Goal: Information Seeking & Learning: Learn about a topic

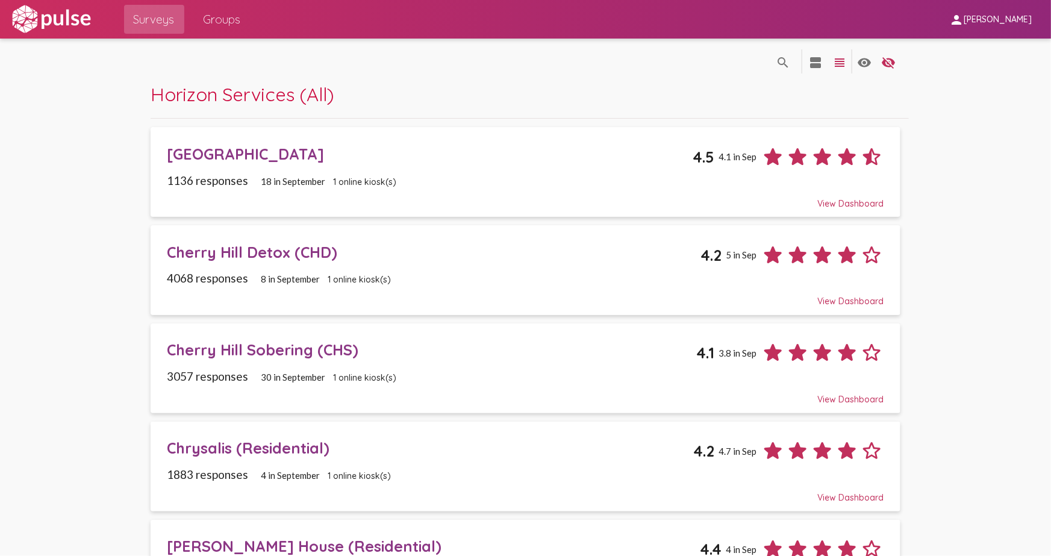
click at [281, 249] on div "Cherry Hill Detox (CHD)" at bounding box center [434, 252] width 534 height 19
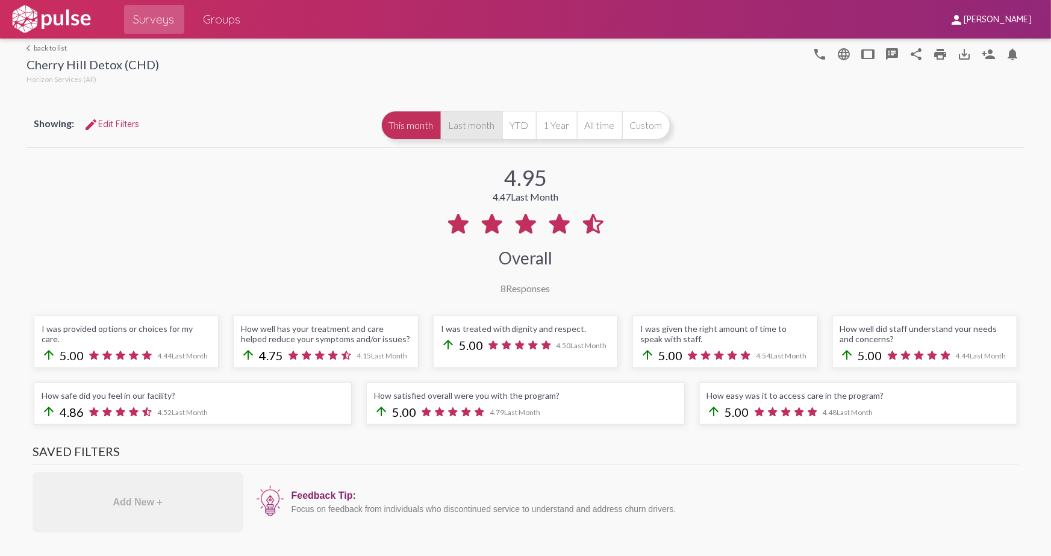
click at [479, 128] on button "Last month" at bounding box center [471, 125] width 61 height 29
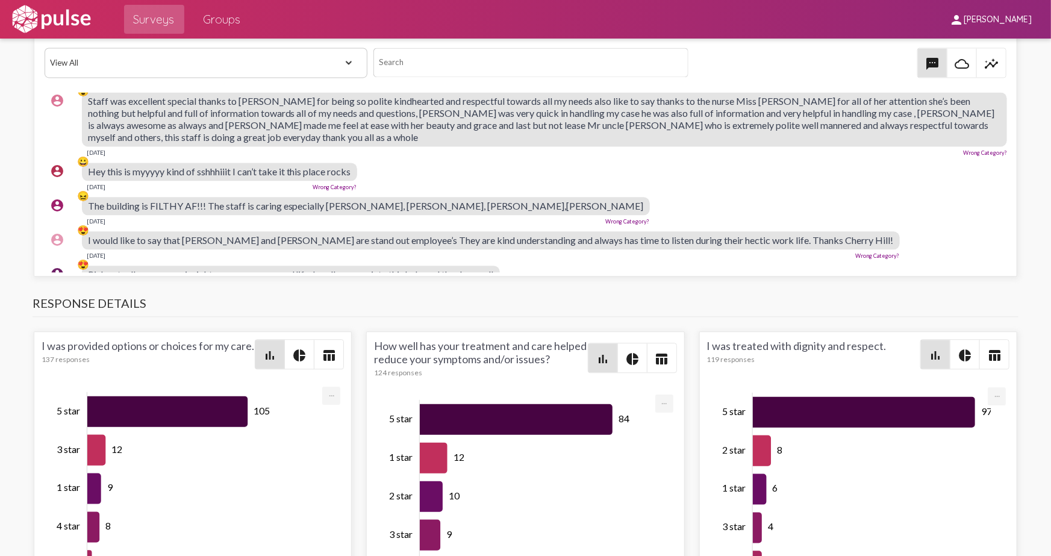
scroll to position [164, 0]
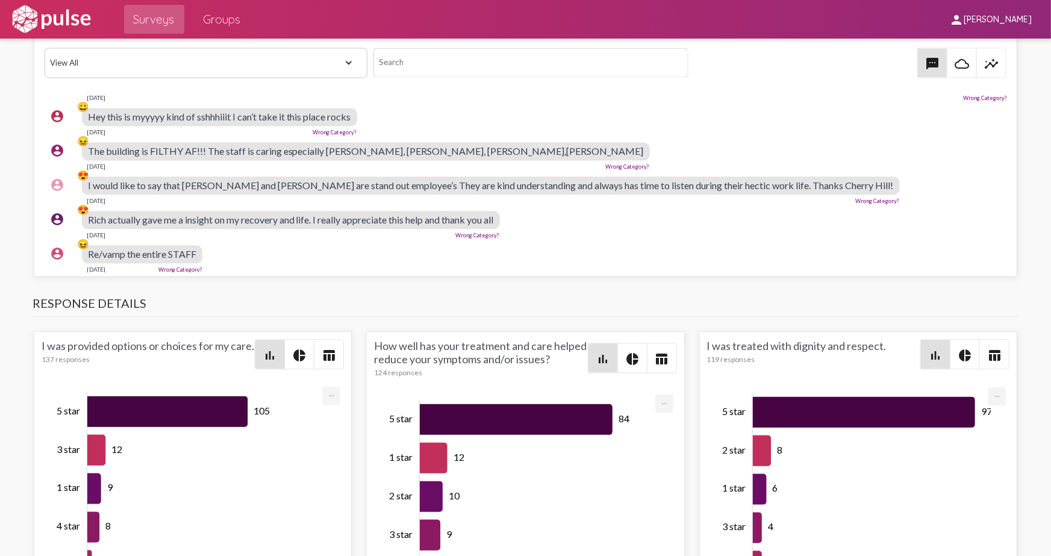
click at [147, 180] on span "I would like to say that [PERSON_NAME] and [PERSON_NAME] are stand out employee…" at bounding box center [491, 184] width 806 height 11
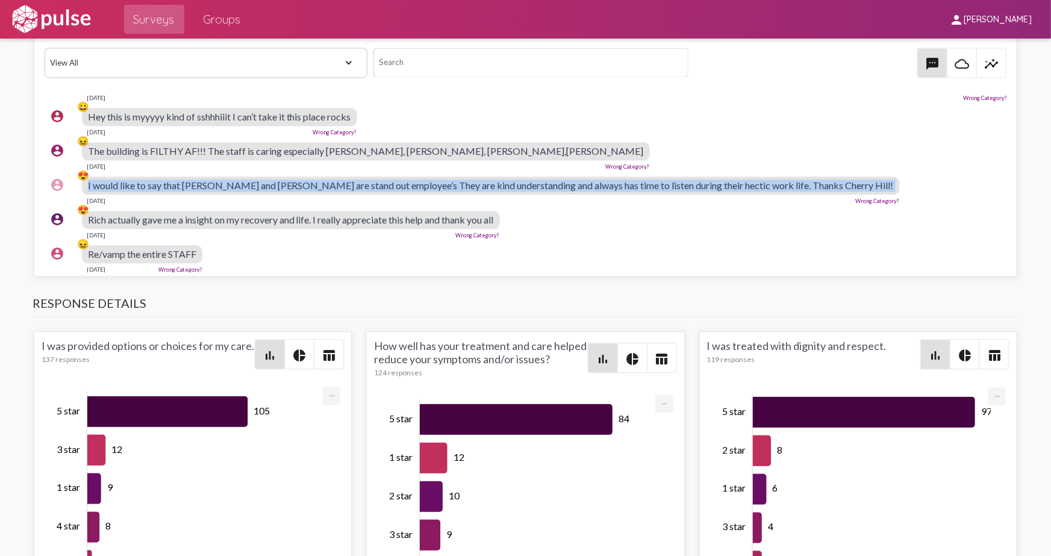
click at [147, 180] on span "I would like to say that [PERSON_NAME] and [PERSON_NAME] are stand out employee…" at bounding box center [491, 184] width 806 height 11
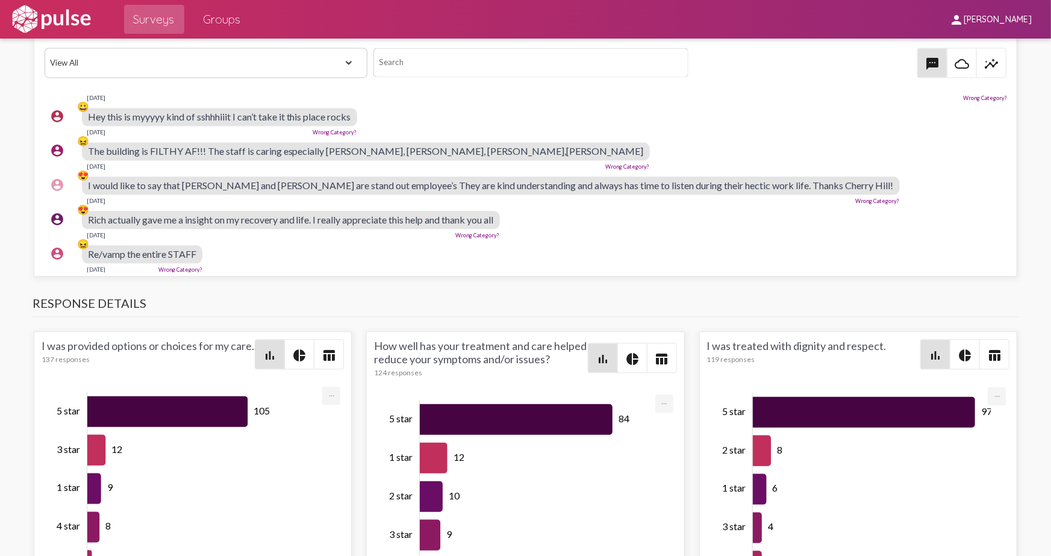
click at [193, 216] on span "Rich actually gave me a insight on my recovery and life. I really appreciate th…" at bounding box center [291, 219] width 406 height 11
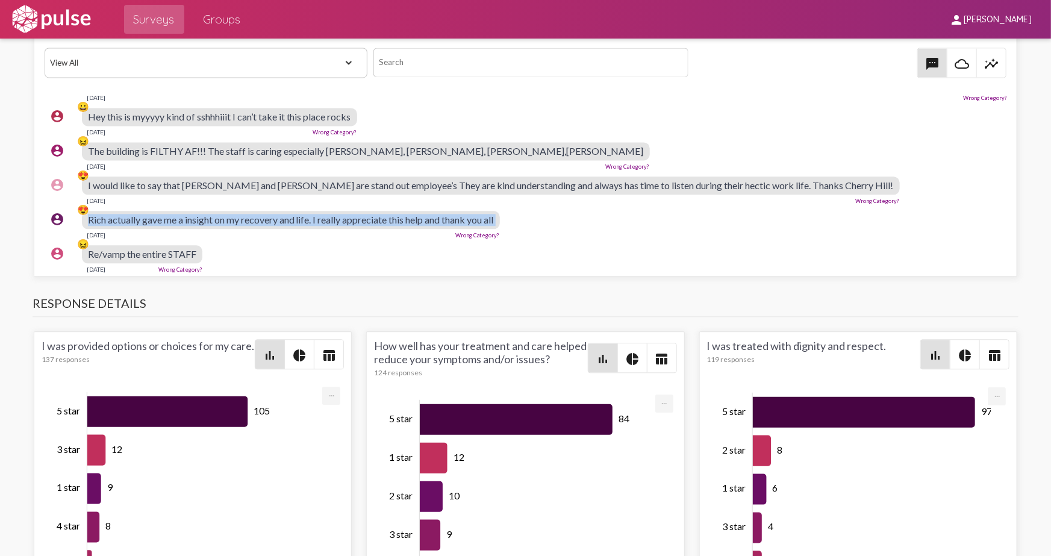
click at [193, 216] on span "Rich actually gave me a insight on my recovery and life. I really appreciate th…" at bounding box center [291, 219] width 406 height 11
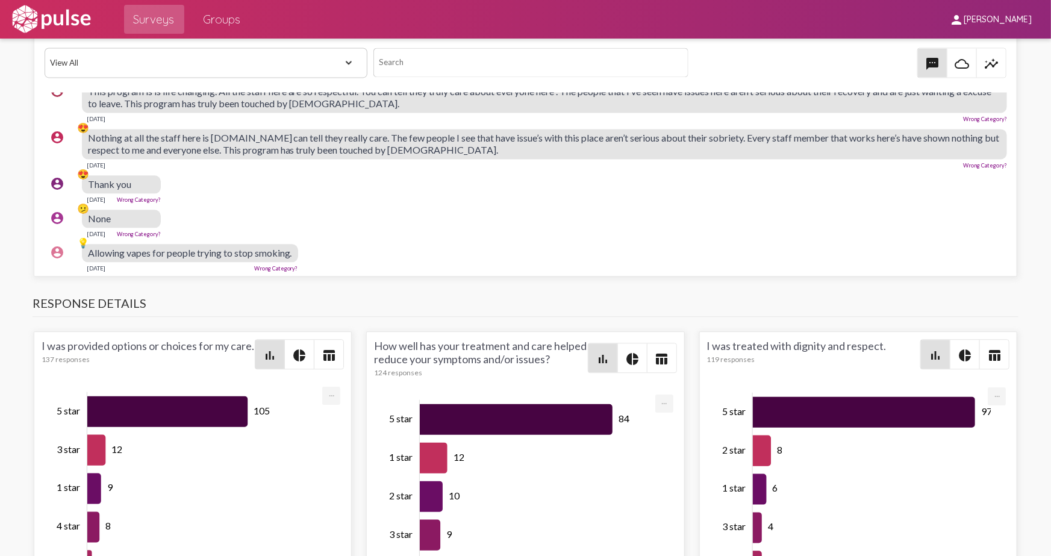
scroll to position [715, 0]
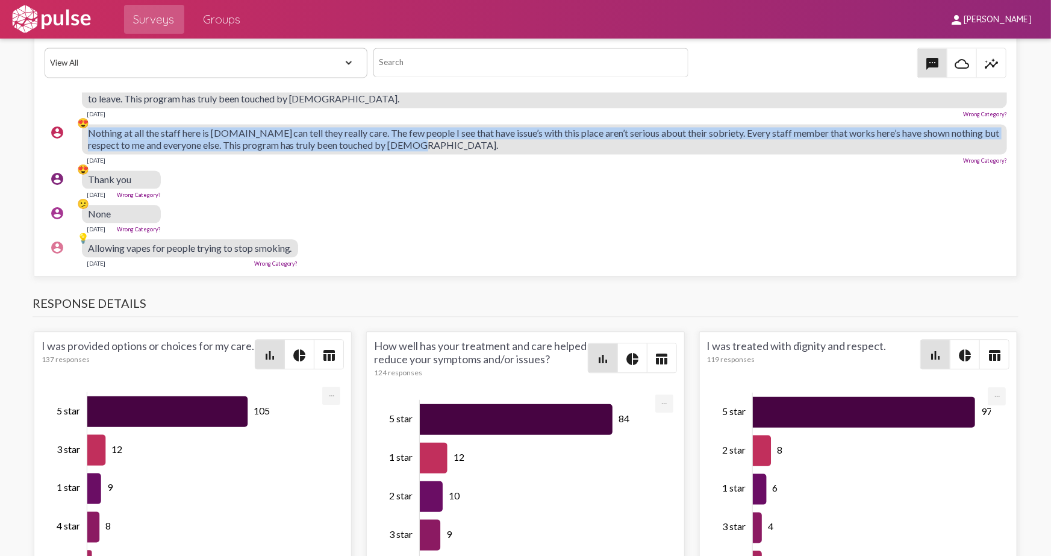
drag, startPoint x: 433, startPoint y: 134, endPoint x: 82, endPoint y: 121, distance: 351.4
click at [82, 121] on div "account_circle 😍 Nothing at all the staff here is [DOMAIN_NAME] can tell they r…" at bounding box center [529, 144] width 969 height 51
copy div "😍 Nothing at all the staff here is [DOMAIN_NAME] can tell they really care. The…"
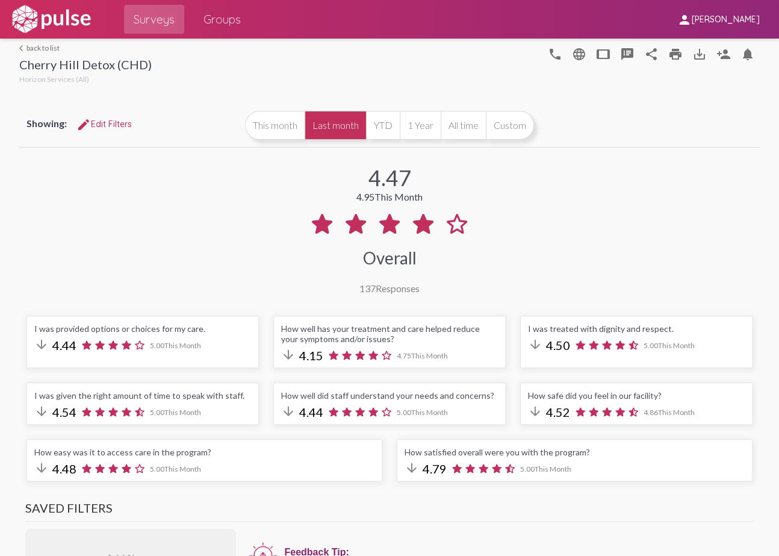
scroll to position [0, 0]
click at [38, 49] on link "arrow_back_ios back to list" at bounding box center [85, 47] width 133 height 9
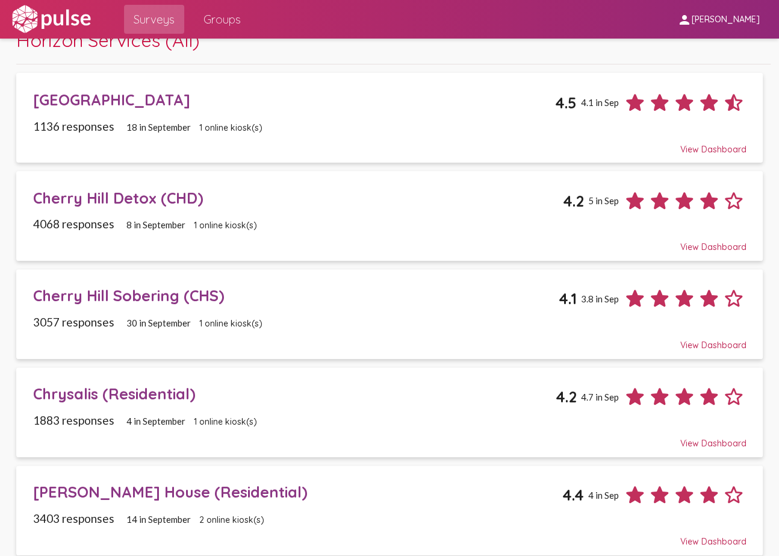
scroll to position [219, 0]
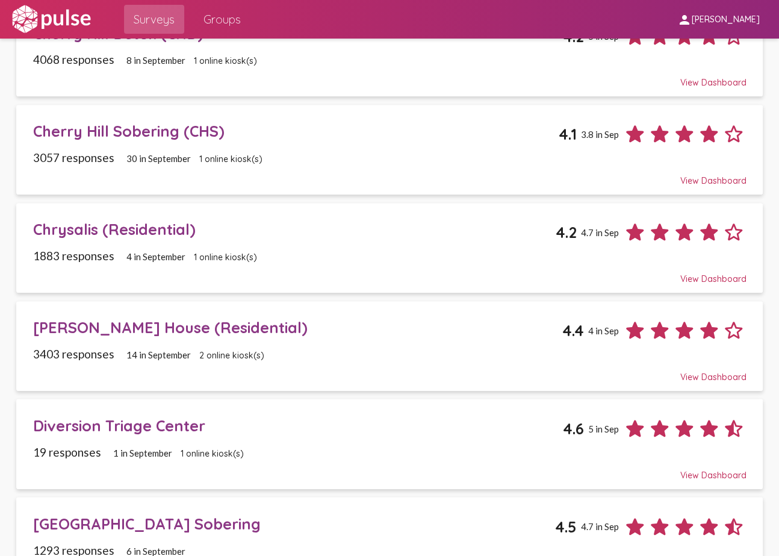
click at [131, 327] on div "[PERSON_NAME] House (Residential)" at bounding box center [297, 327] width 529 height 19
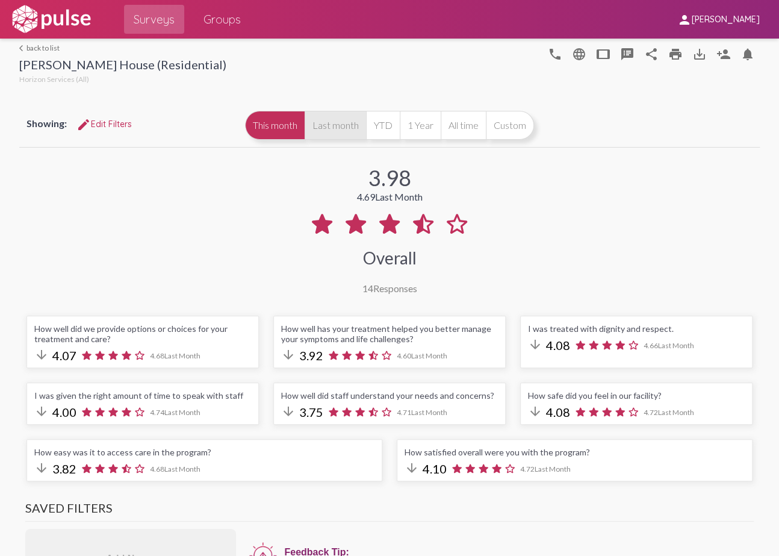
click at [331, 122] on button "Last month" at bounding box center [335, 125] width 61 height 29
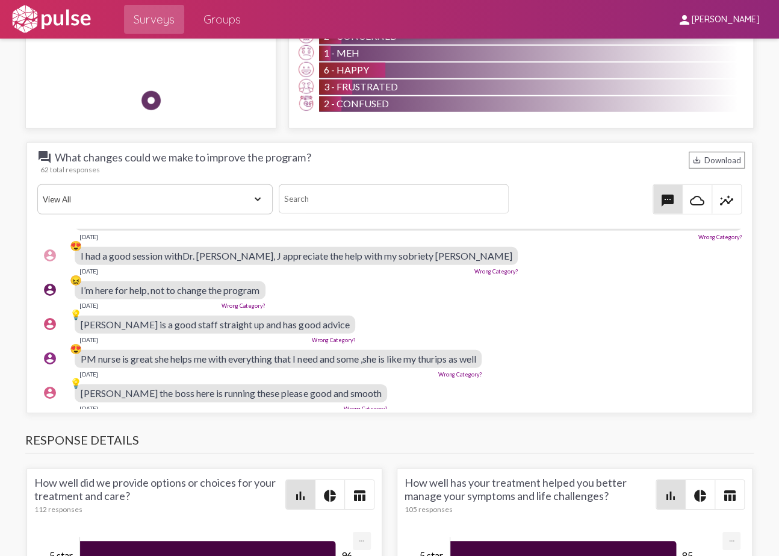
scroll to position [383, 0]
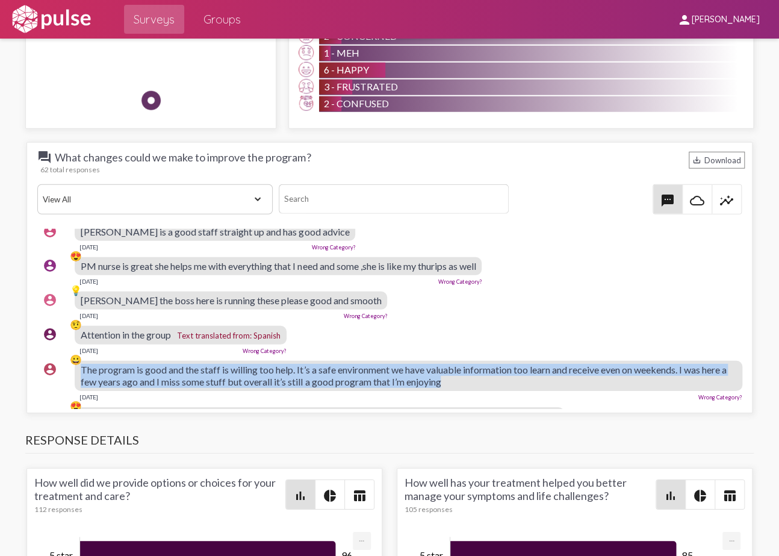
drag, startPoint x: 481, startPoint y: 377, endPoint x: 78, endPoint y: 366, distance: 403.1
click at [78, 366] on div "account_circle 😀 The program is good and the staff is willing too help. It’s a …" at bounding box center [392, 380] width 710 height 51
copy div "😀 The program is good and the staff is willing too help. It’s a safe environmen…"
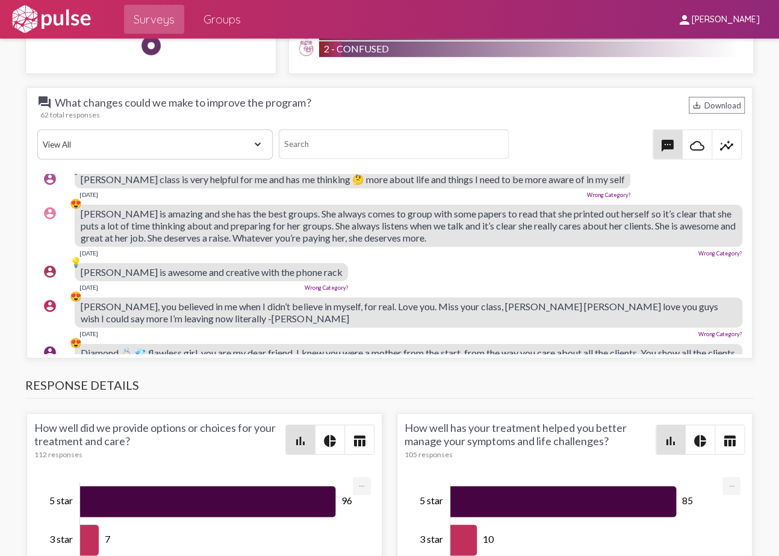
scroll to position [766, 0]
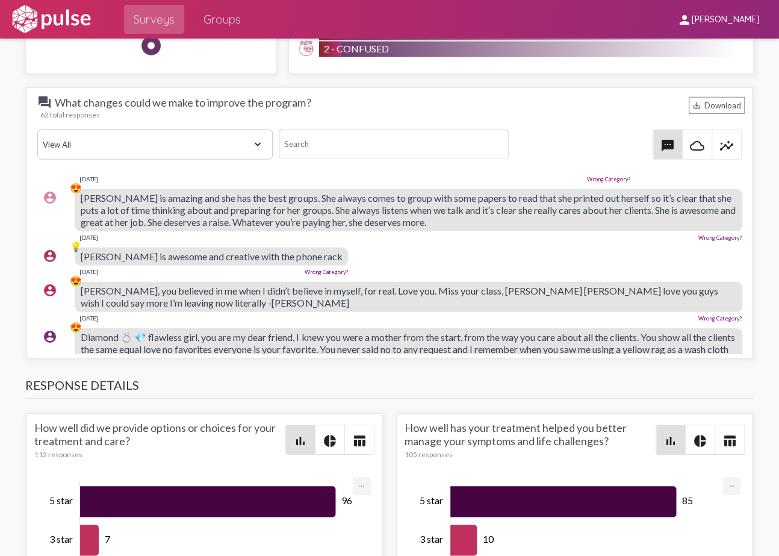
click at [275, 198] on span "[PERSON_NAME] is amazing and she has the best groups. She always comes to group…" at bounding box center [408, 210] width 655 height 36
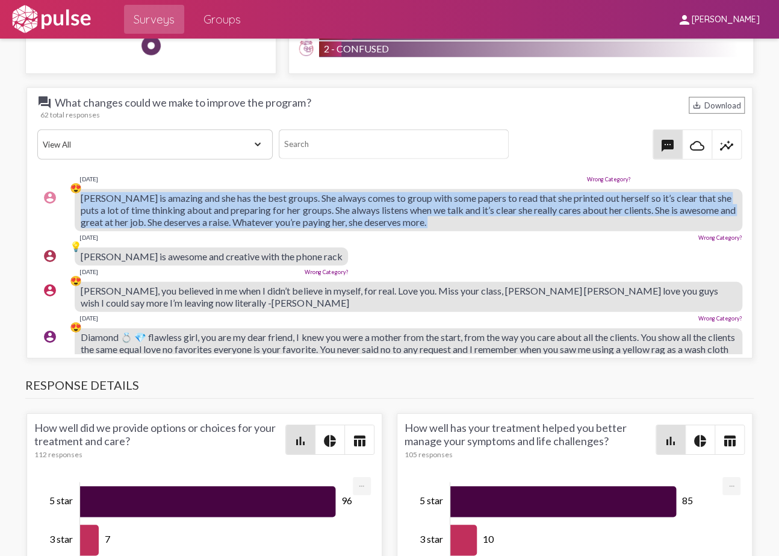
click at [275, 198] on span "[PERSON_NAME] is amazing and she has the best groups. She always comes to group…" at bounding box center [408, 210] width 655 height 36
copy span "[PERSON_NAME] is amazing and she has the best groups. She always comes to group…"
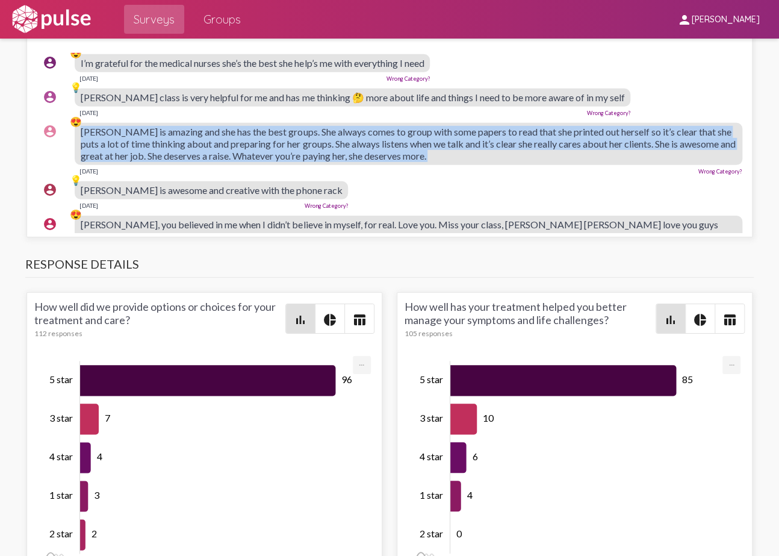
scroll to position [1623, 0]
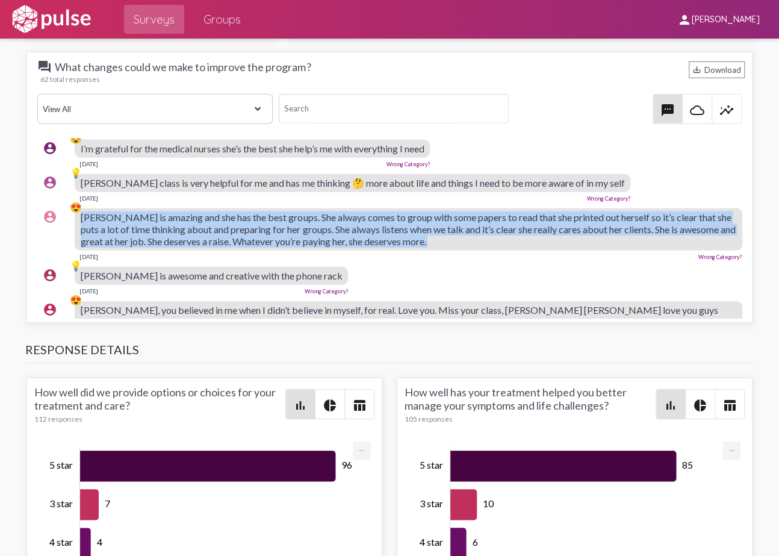
copy span "[PERSON_NAME] is amazing and she has the best groups. She always comes to group…"
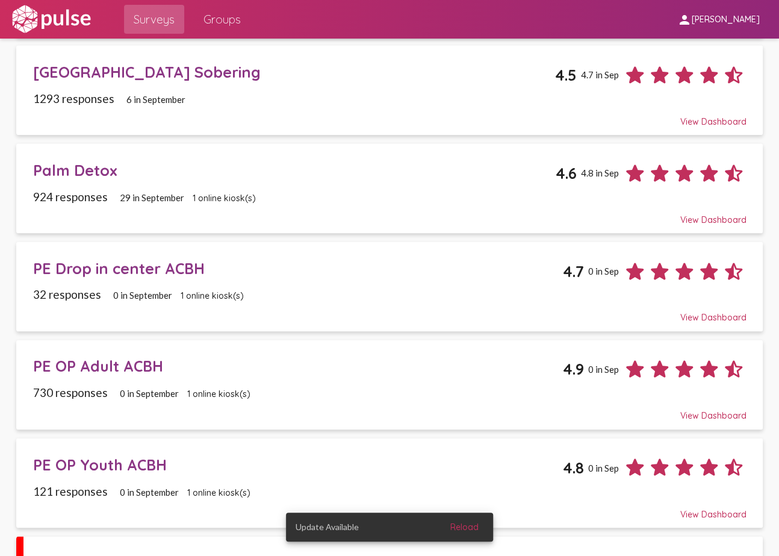
scroll to position [711, 0]
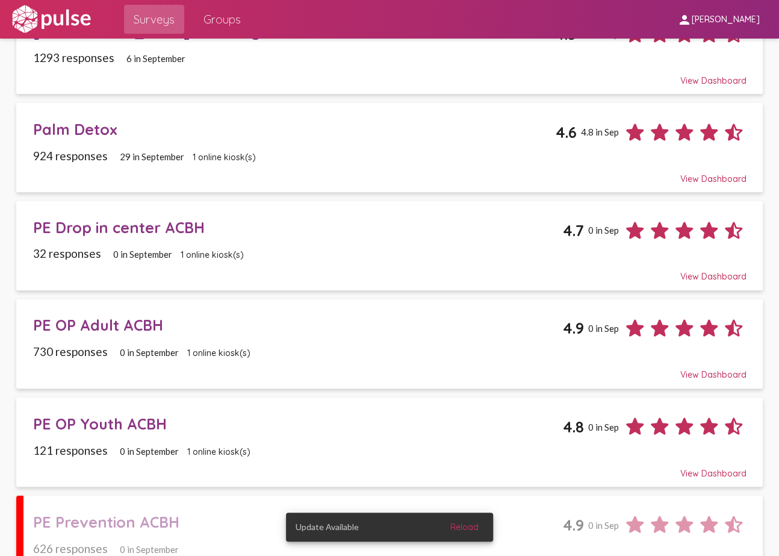
click at [161, 219] on div "PE Drop in center ACBH" at bounding box center [298, 227] width 530 height 19
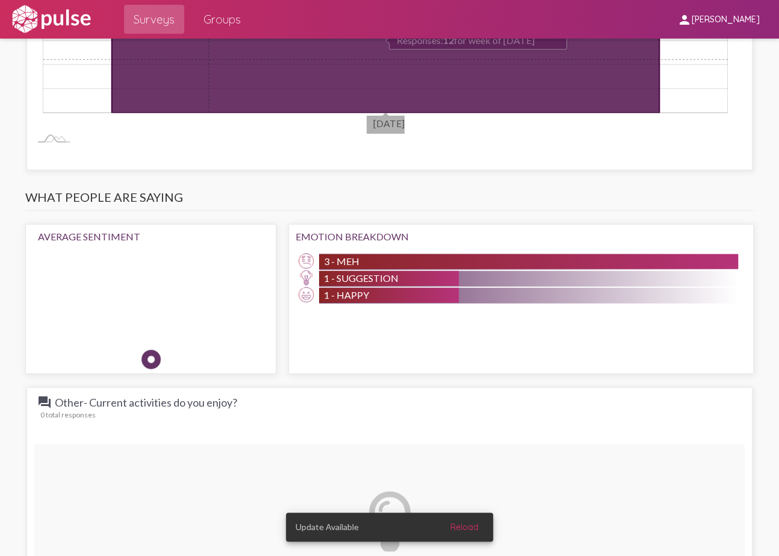
scroll to position [1150, 0]
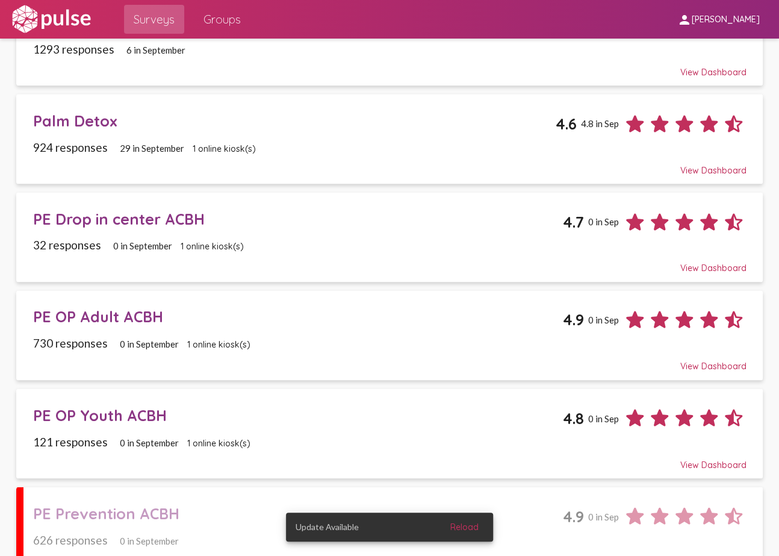
scroll to position [766, 0]
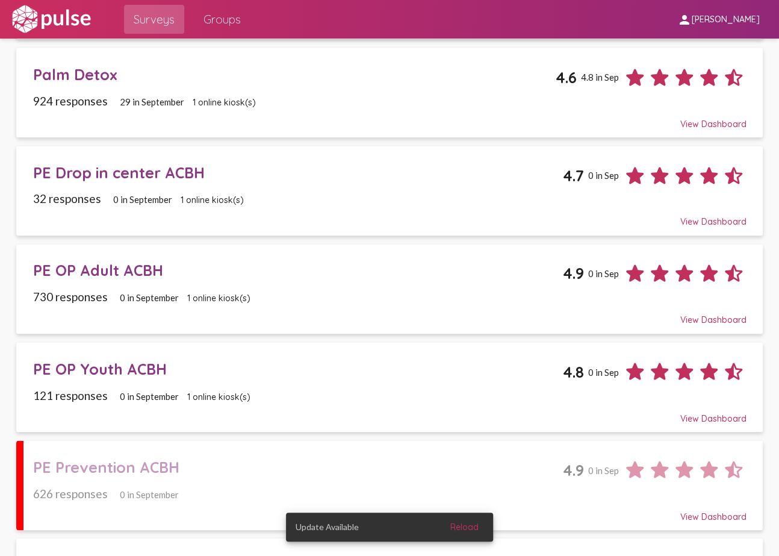
click at [105, 359] on div "PE OP Youth ACBH" at bounding box center [298, 368] width 530 height 19
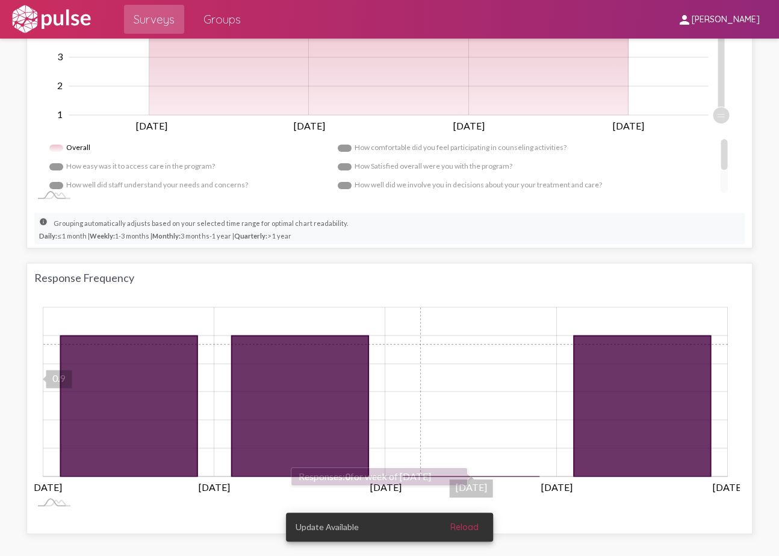
scroll to position [711, 0]
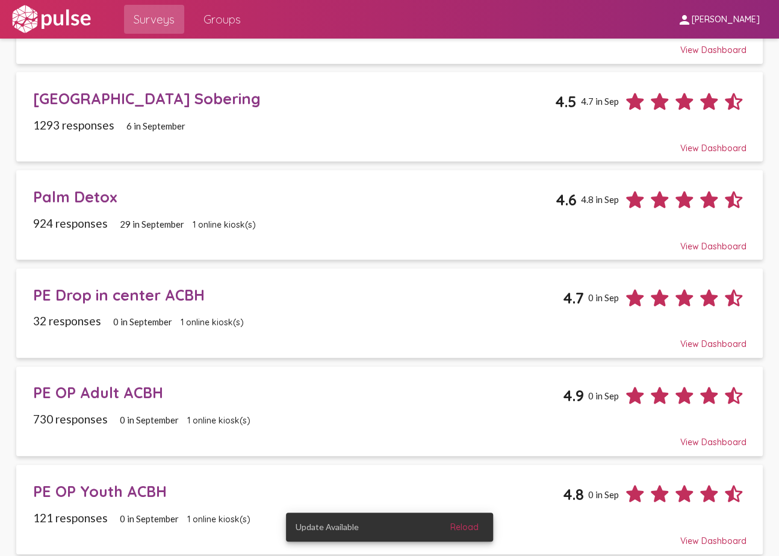
scroll to position [657, 0]
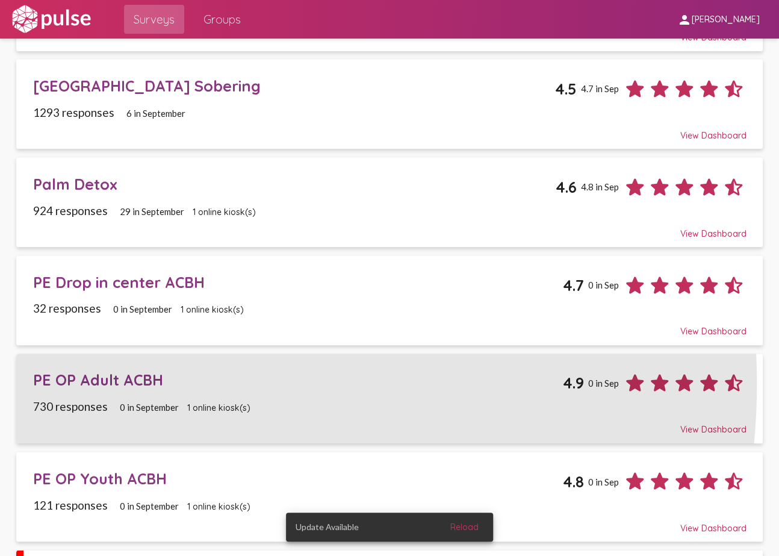
click at [144, 373] on div "PE OP Adult ACBH" at bounding box center [298, 379] width 530 height 19
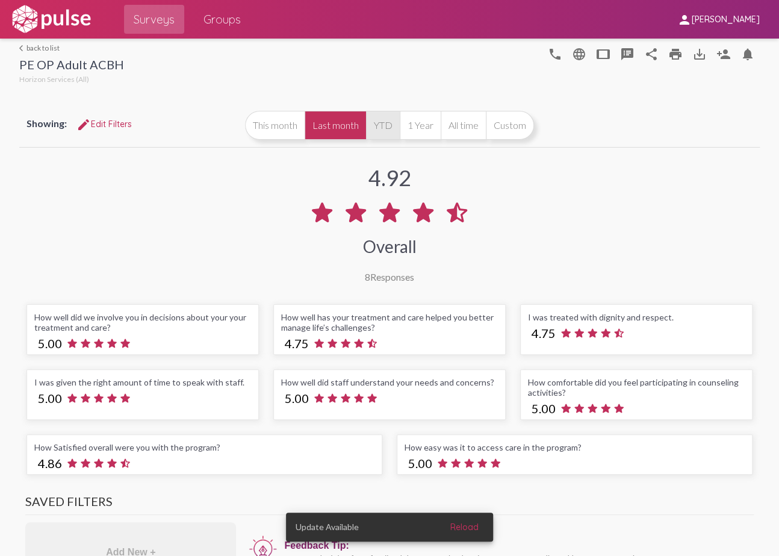
click at [376, 125] on button "YTD" at bounding box center [383, 125] width 34 height 29
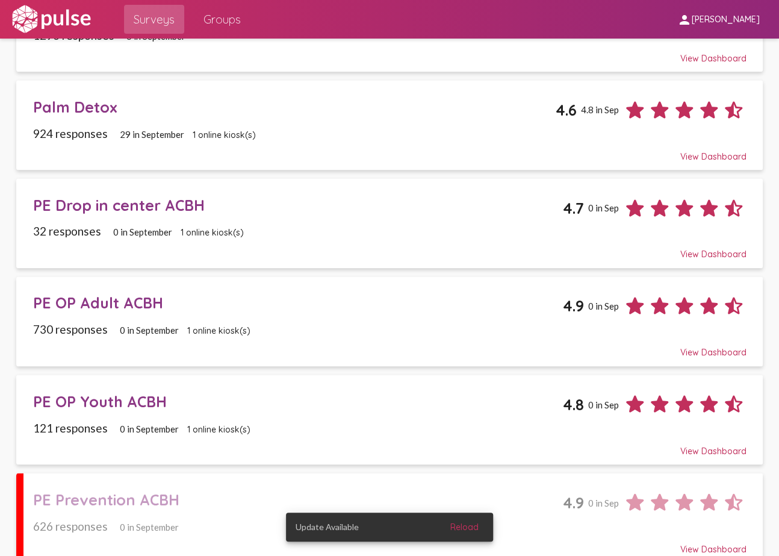
scroll to position [766, 0]
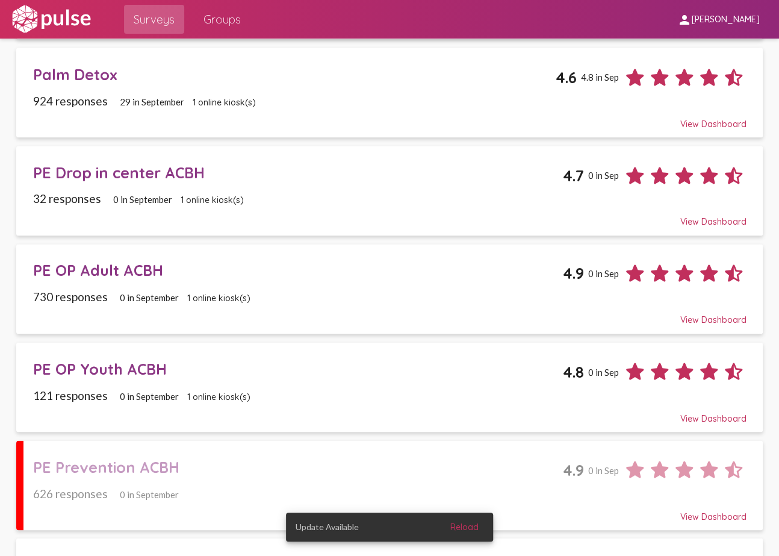
click at [120, 359] on div "PE OP Youth ACBH" at bounding box center [298, 368] width 530 height 19
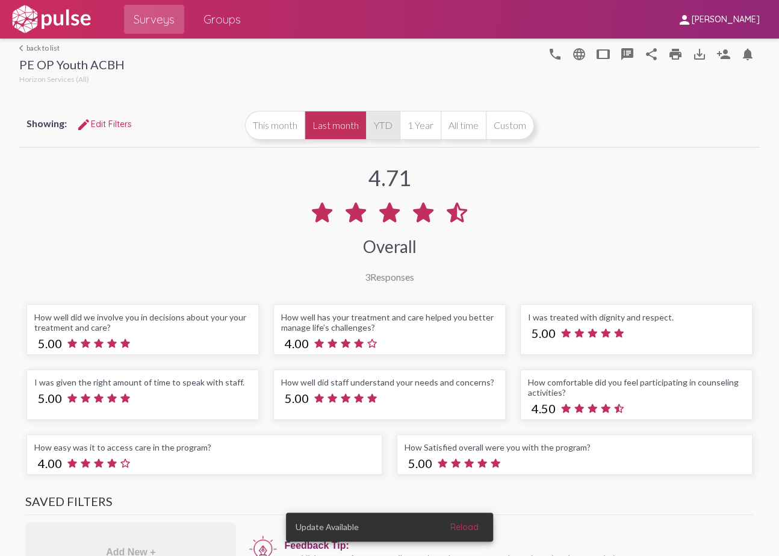
click at [375, 123] on button "YTD" at bounding box center [383, 125] width 34 height 29
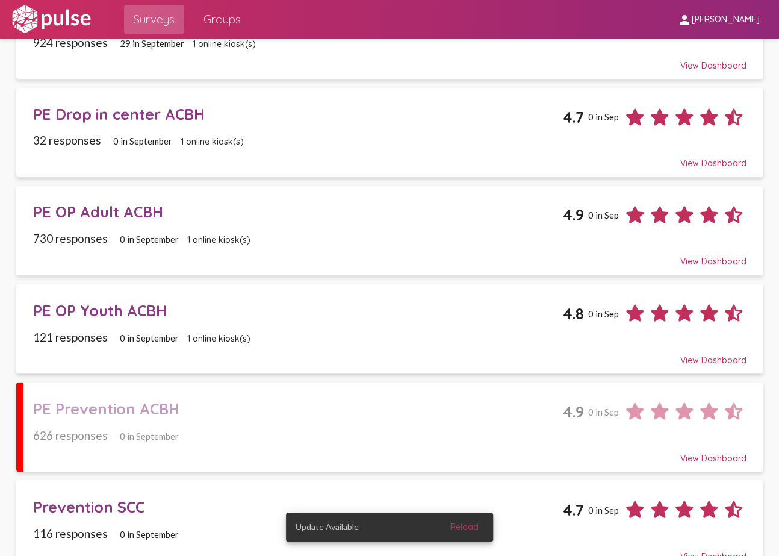
scroll to position [833, 0]
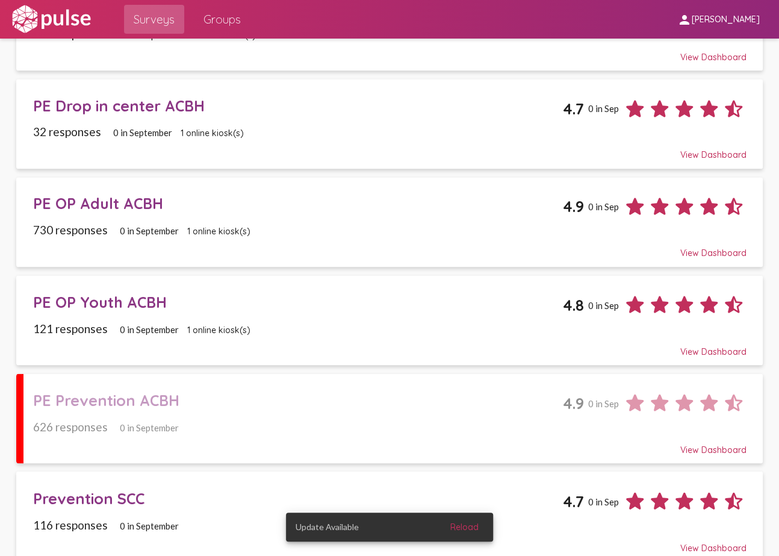
click at [159, 390] on div "PE Prevention ACBH" at bounding box center [298, 399] width 530 height 19
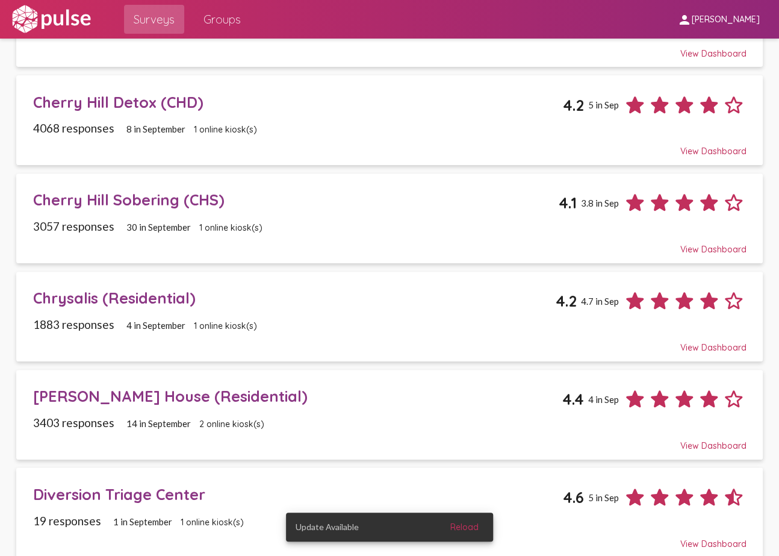
scroll to position [164, 0]
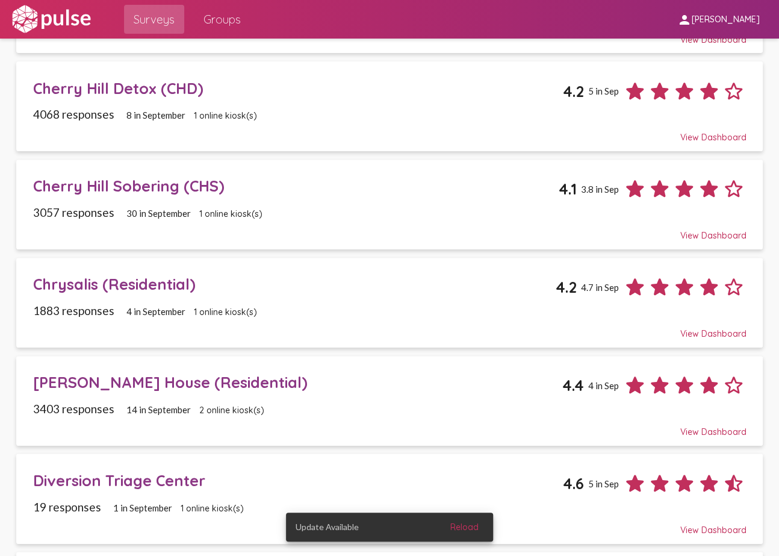
click at [138, 293] on div "Chrysalis (Residential) 4.2 4.7 in Sep" at bounding box center [390, 283] width 714 height 34
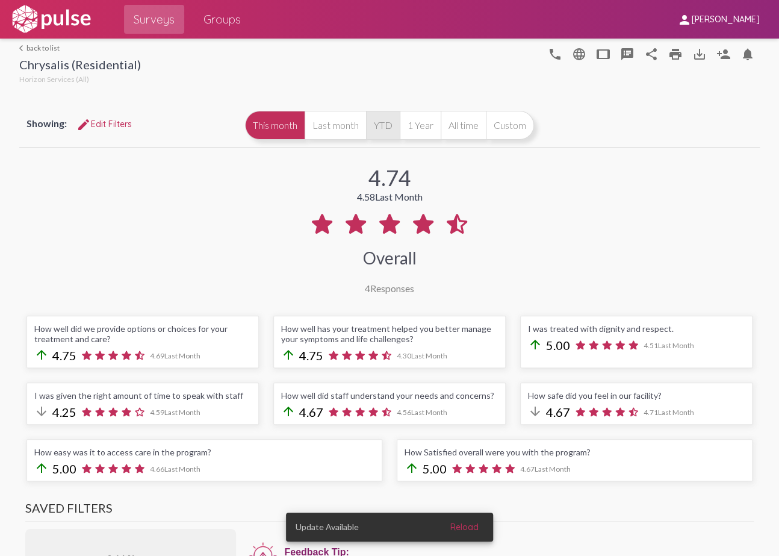
click at [385, 125] on button "YTD" at bounding box center [383, 125] width 34 height 29
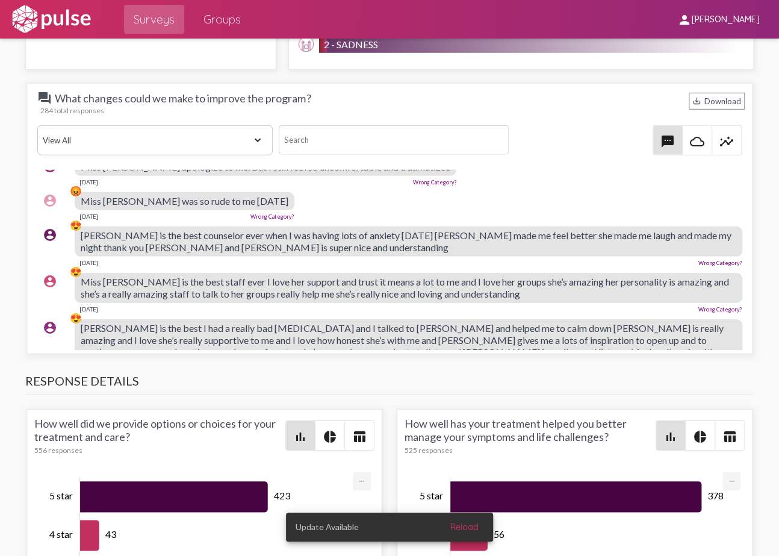
scroll to position [1697, 0]
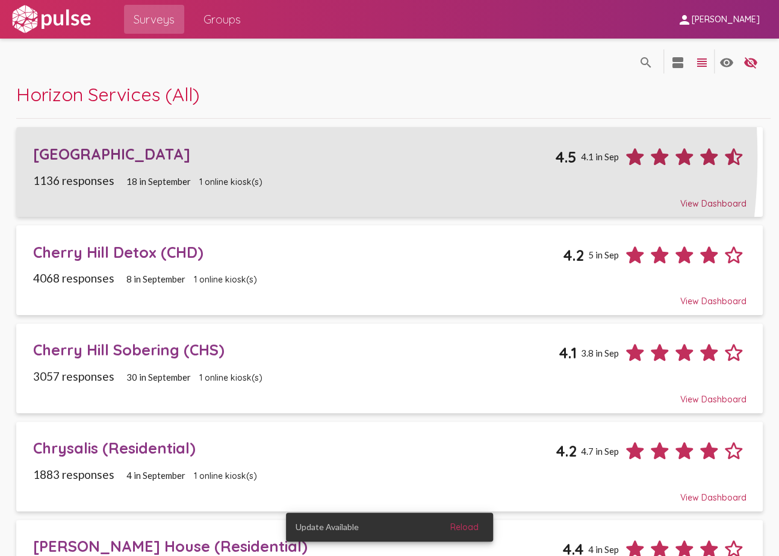
click at [193, 157] on div "[GEOGRAPHIC_DATA]" at bounding box center [294, 154] width 522 height 19
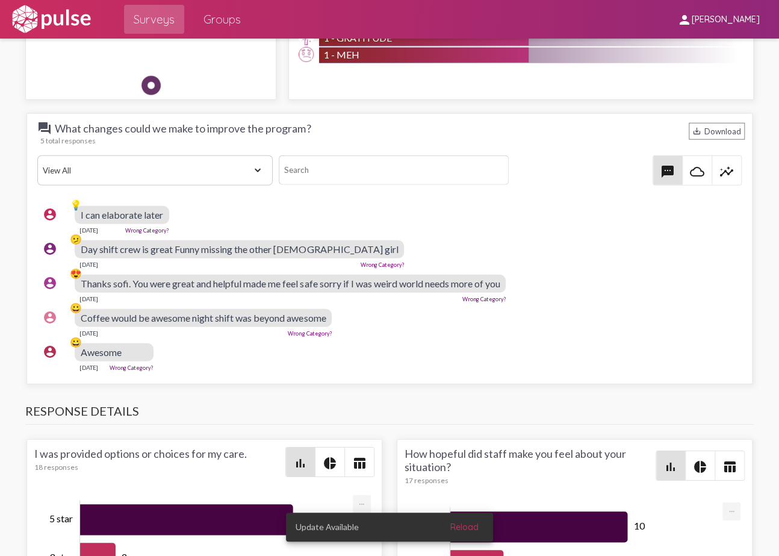
scroll to position [1533, 0]
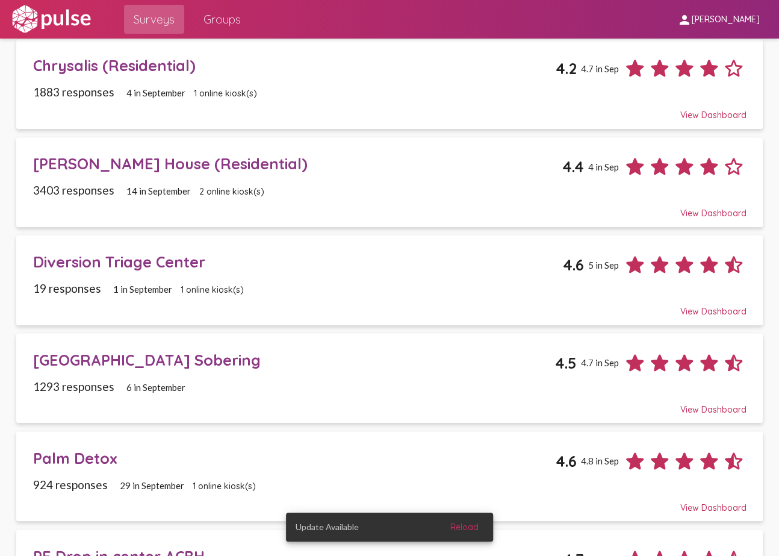
scroll to position [383, 0]
click at [183, 253] on div "Diversion Triage Center" at bounding box center [298, 261] width 530 height 19
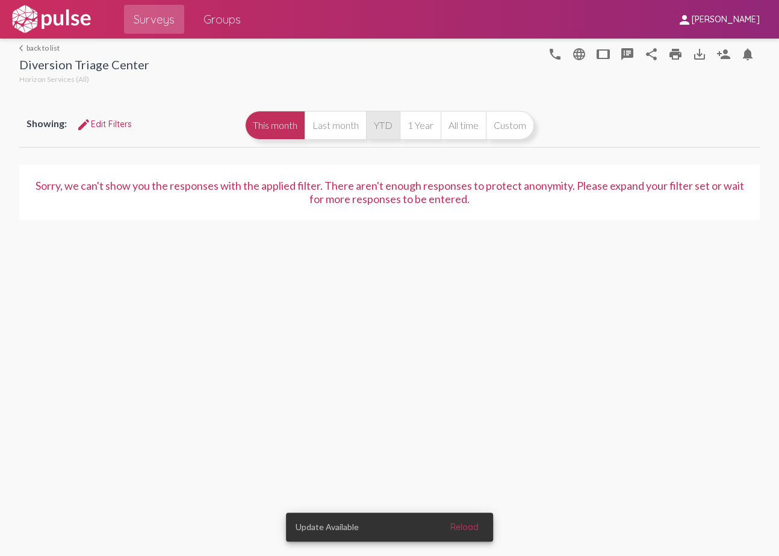
click at [387, 123] on button "YTD" at bounding box center [383, 125] width 34 height 29
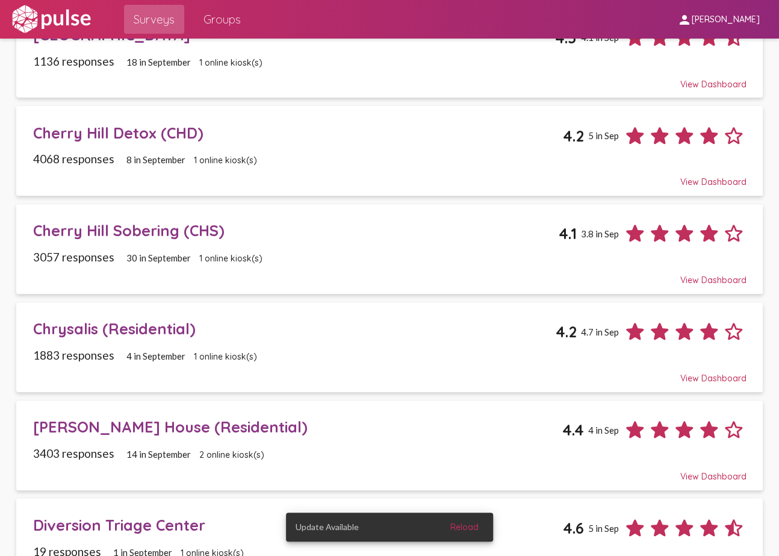
scroll to position [328, 0]
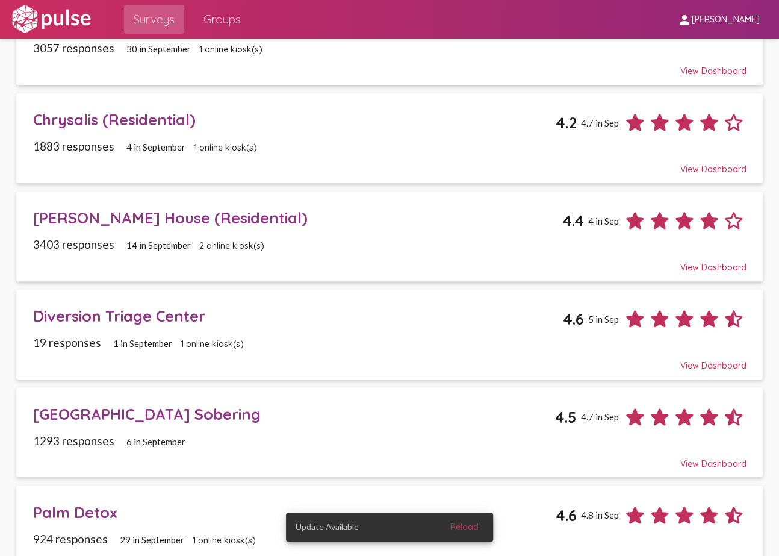
click at [149, 407] on div "[GEOGRAPHIC_DATA] Sobering" at bounding box center [294, 414] width 522 height 19
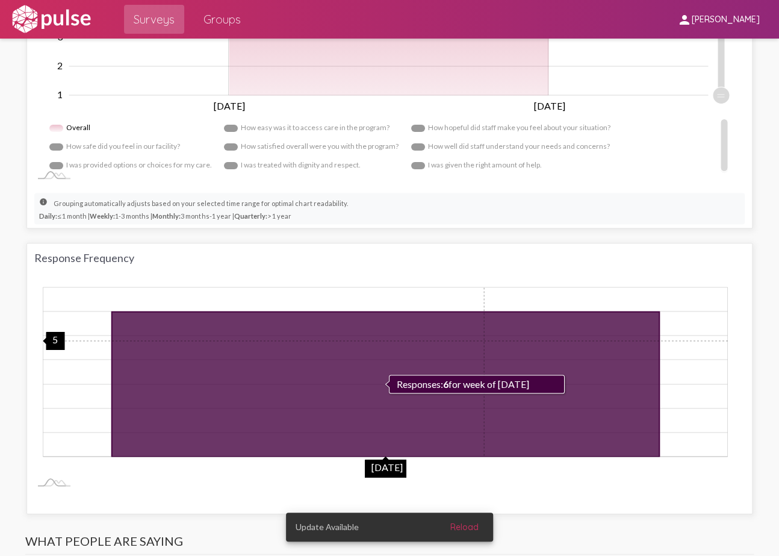
scroll to position [1369, 0]
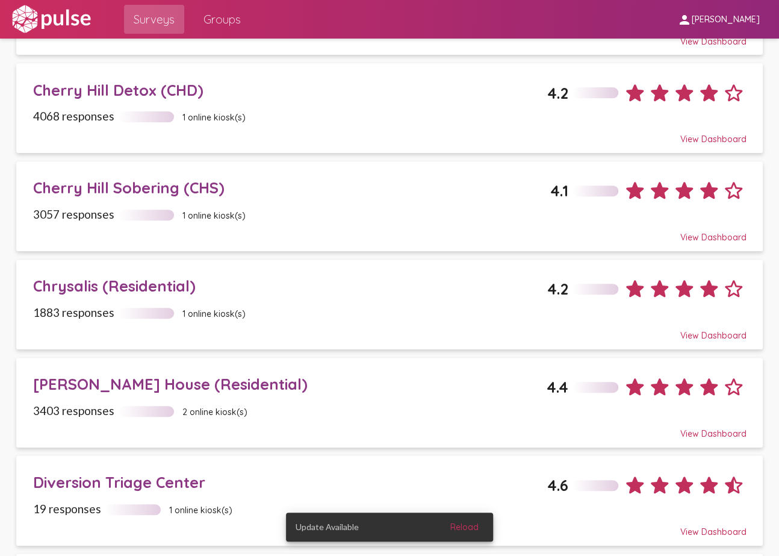
scroll to position [493, 0]
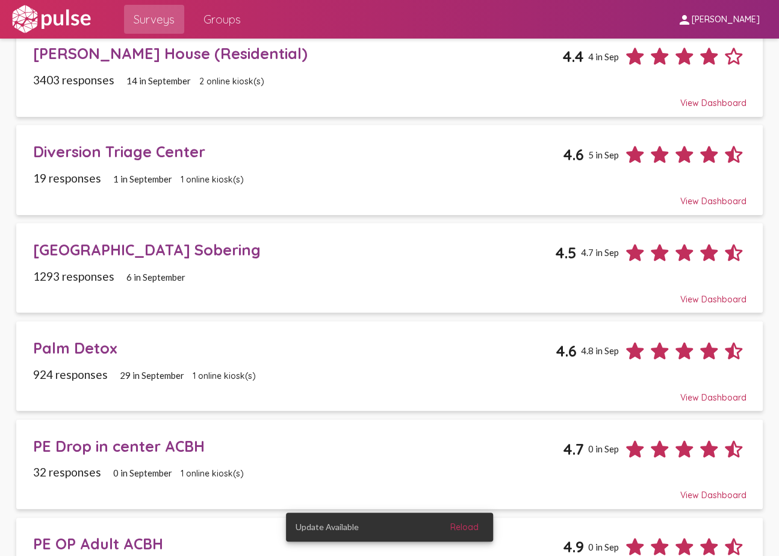
click at [108, 342] on div "Palm Detox" at bounding box center [294, 348] width 523 height 19
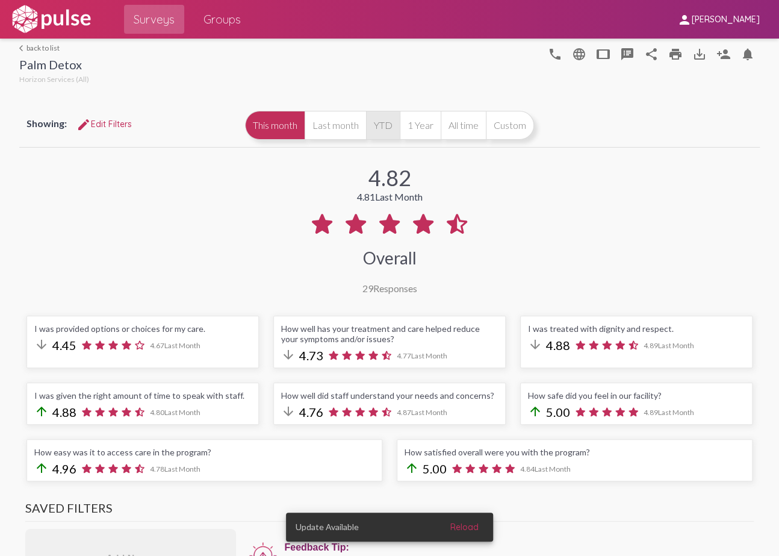
click at [386, 121] on button "YTD" at bounding box center [383, 125] width 34 height 29
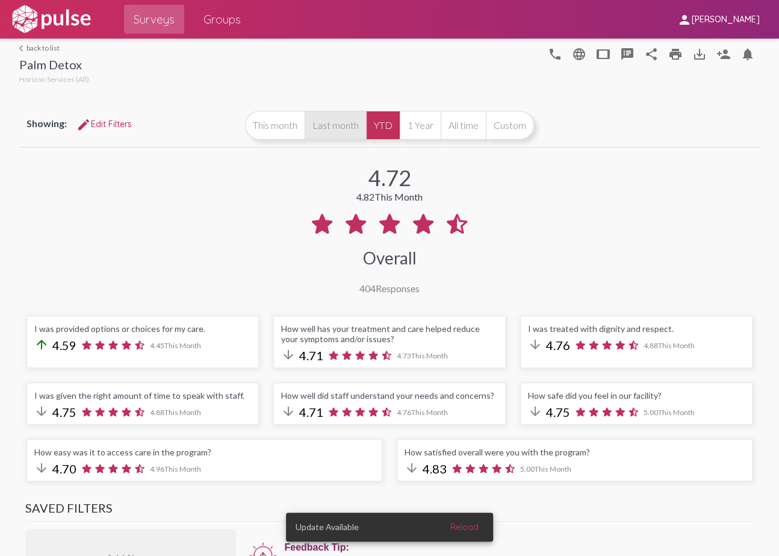
click at [333, 125] on button "Last month" at bounding box center [335, 125] width 61 height 29
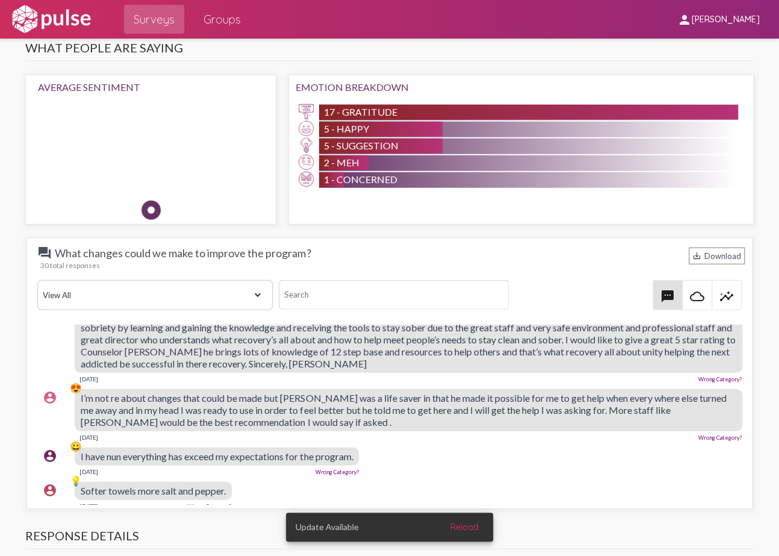
scroll to position [711, 0]
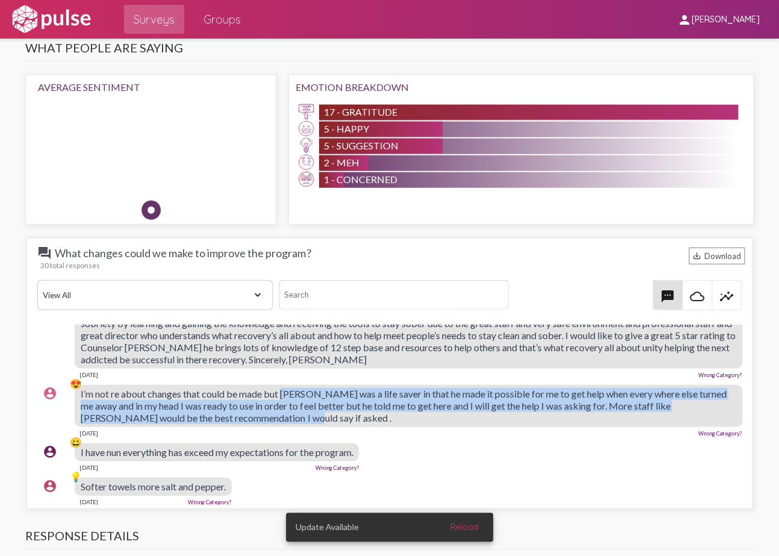
drag, startPoint x: 282, startPoint y: 377, endPoint x: 542, endPoint y: 402, distance: 260.8
click at [543, 402] on div "I’m not re about changes that could be made but [PERSON_NAME] was a life saver …" at bounding box center [408, 406] width 667 height 42
copy span "[PERSON_NAME] was a life saver in that he made it possible for me to get help w…"
